Goal: Information Seeking & Learning: Learn about a topic

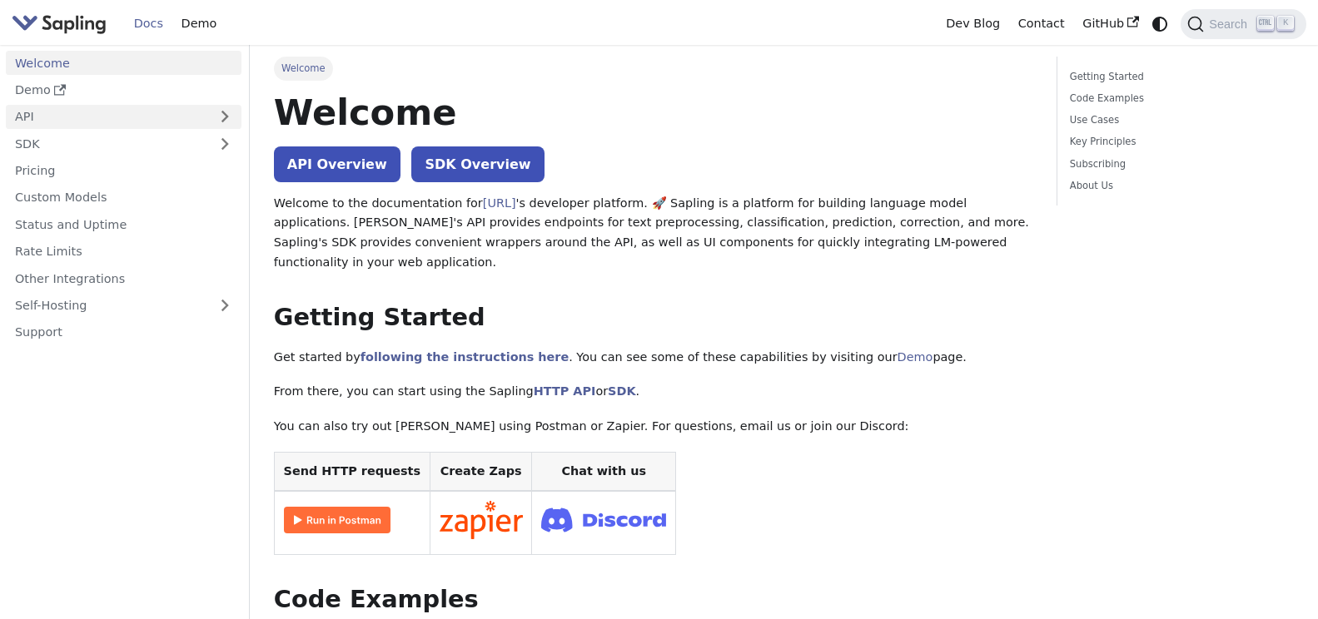
click at [27, 117] on link "API" at bounding box center [107, 117] width 202 height 24
